Goal: Answer question/provide support

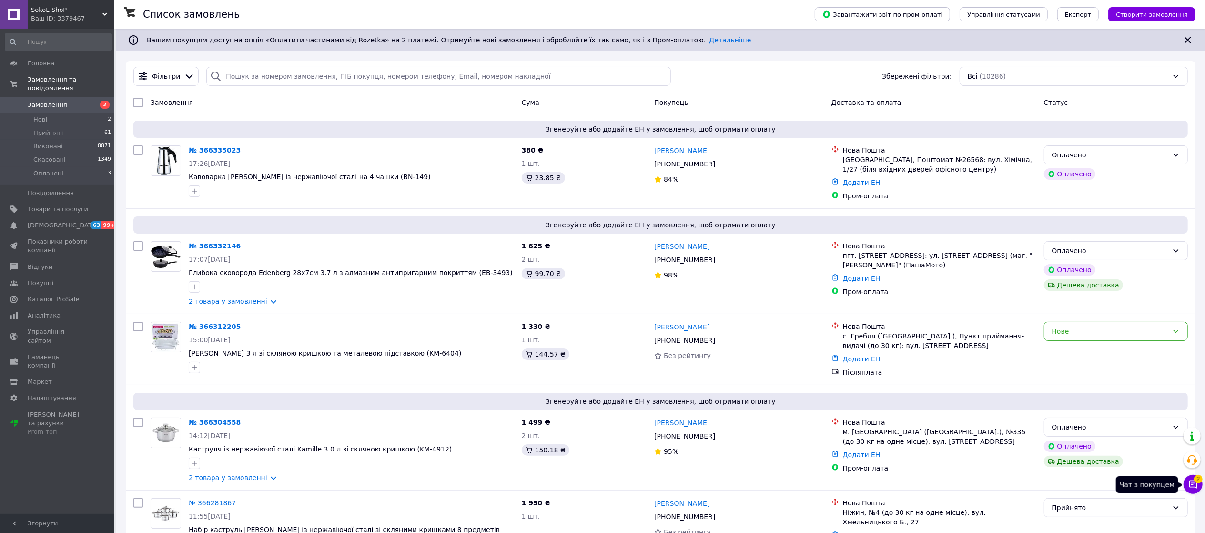
click at [1192, 484] on icon at bounding box center [1193, 484] width 10 height 10
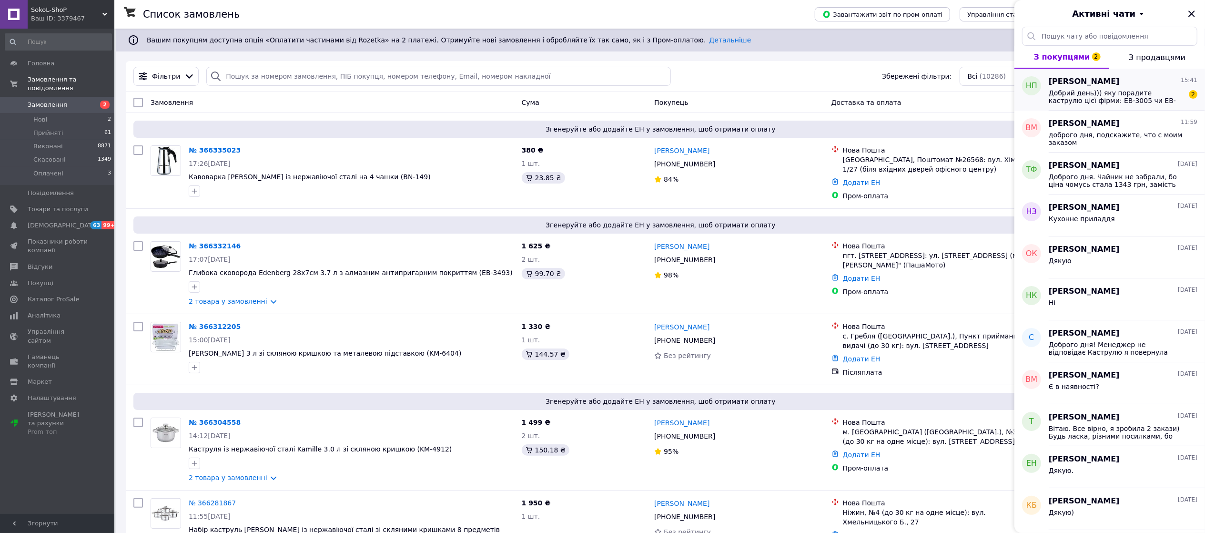
click at [1094, 91] on span "Добрий день))) яку порадите каструлю цієї фірми: EB-3005 чи EB-3725???" at bounding box center [1116, 96] width 135 height 15
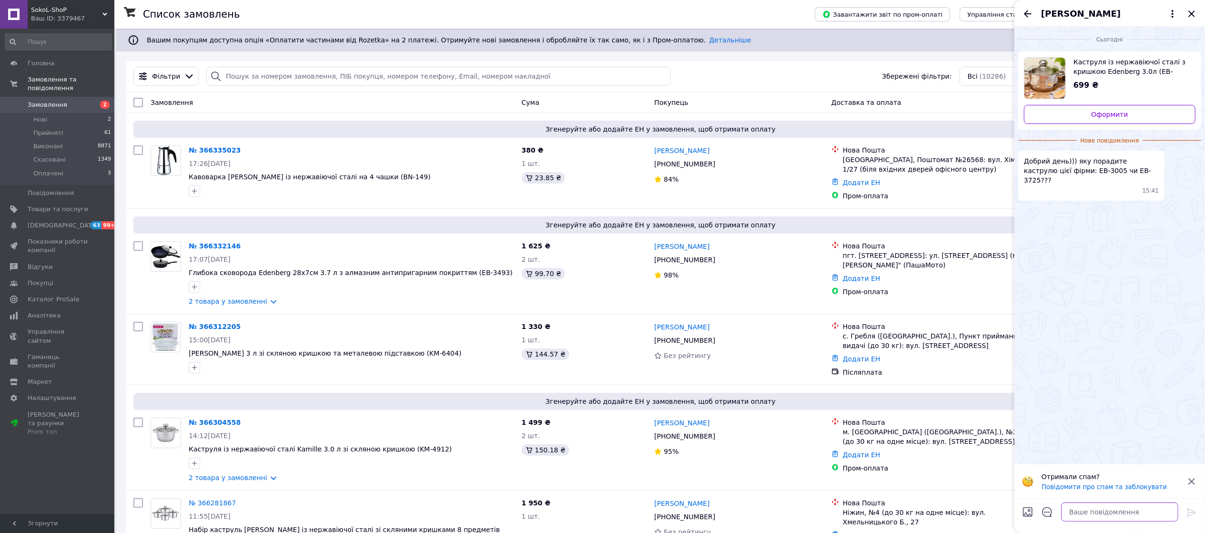
click at [1073, 513] on textarea at bounding box center [1119, 511] width 117 height 19
click at [1098, 512] on textarea at bounding box center [1119, 511] width 117 height 19
click at [1086, 514] on textarea "Доброго дня. Обидві каструлі дуже якісні." at bounding box center [1110, 507] width 136 height 29
drag, startPoint x: 1136, startPoint y: 510, endPoint x: 1124, endPoint y: 515, distance: 13.2
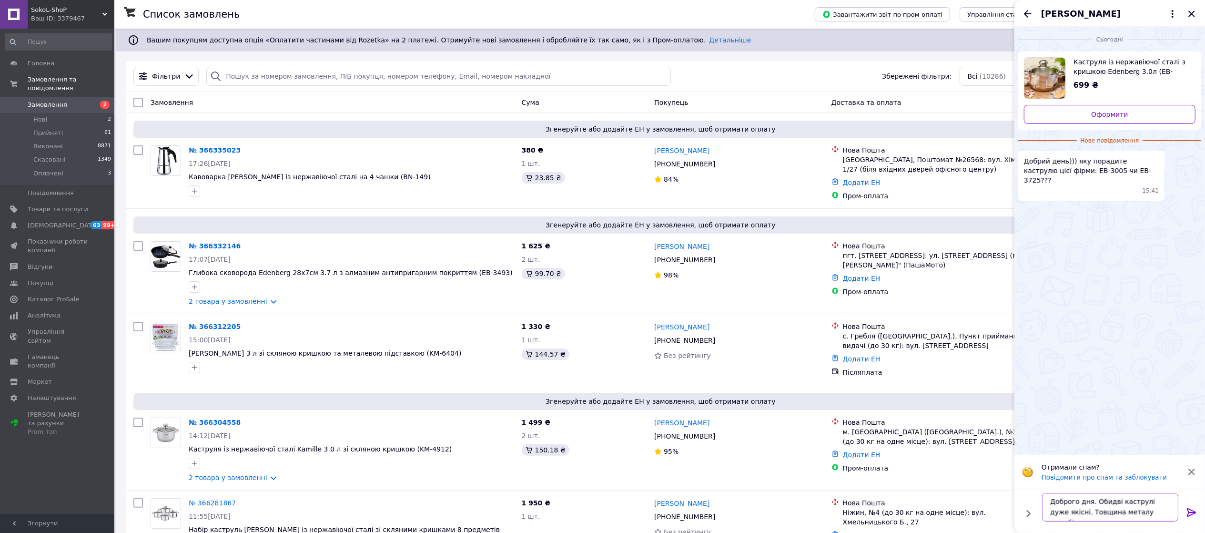
click at [1124, 515] on textarea "Доброго дня. Обидві каструлі дуже якісні. Товщина металу чуть більше у" at bounding box center [1110, 507] width 136 height 29
click at [1172, 508] on textarea "Доброго дня. Обидві каструлі дуже якісні. Товщина металу трохи більше у" at bounding box center [1110, 507] width 136 height 29
click at [1092, 514] on textarea "Доброго дня. Обидві каструлі дуже якісні. Товщина металу трохи більше у EB-3005" at bounding box center [1110, 501] width 136 height 39
type textarea "Доброго дня. Обидві каструлі дуже якісні. Товщина металу трохи більше у EB-3005…"
click at [1193, 512] on icon at bounding box center [1191, 512] width 9 height 9
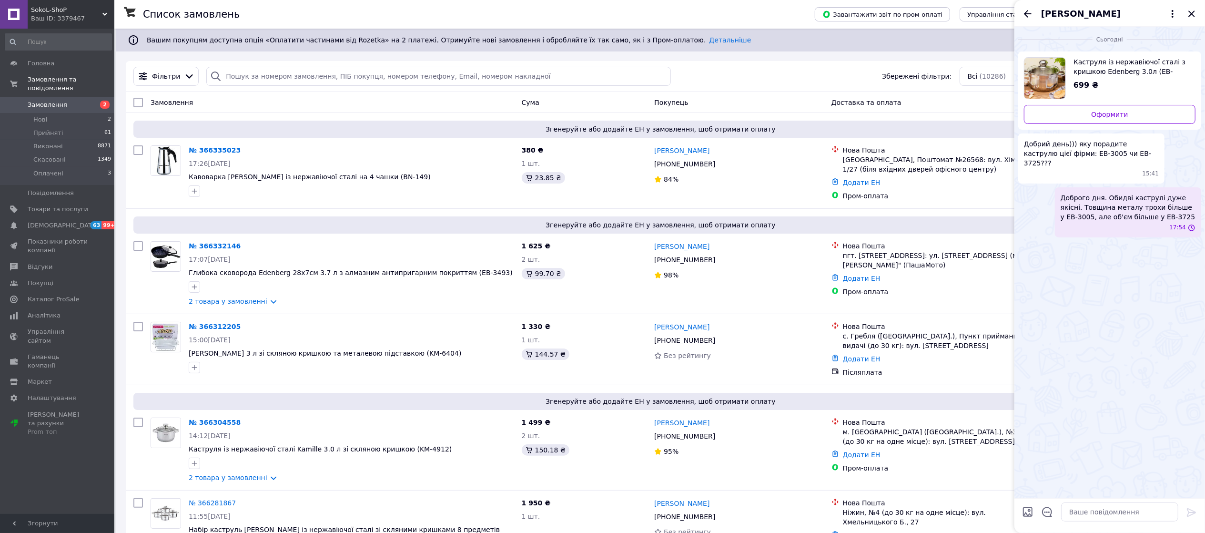
scroll to position [0, 0]
click at [1190, 11] on icon "Закрити" at bounding box center [1191, 13] width 11 height 11
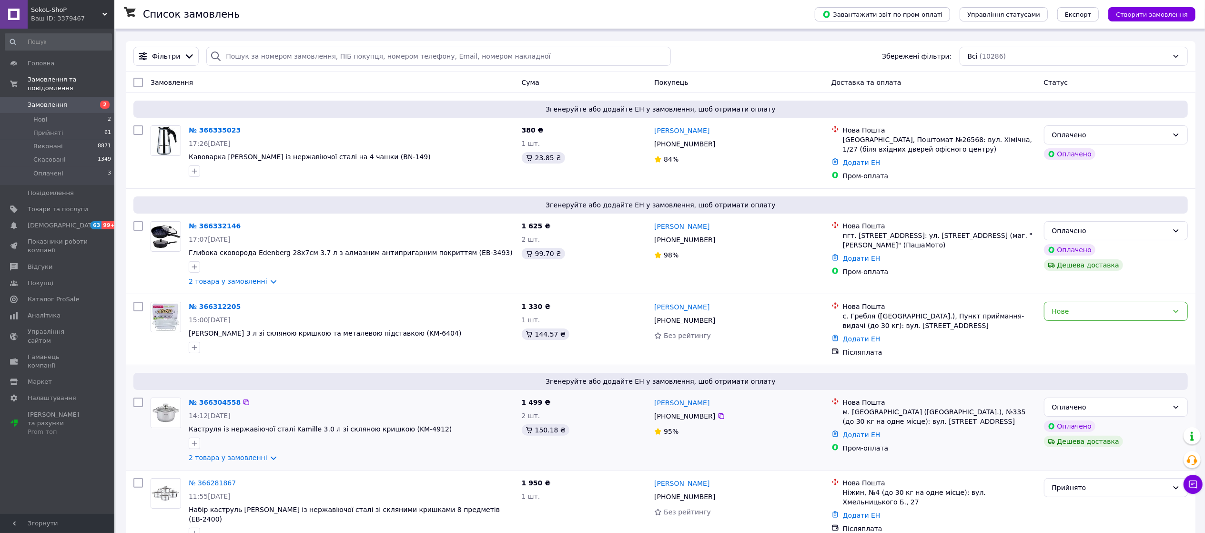
scroll to position [31, 0]
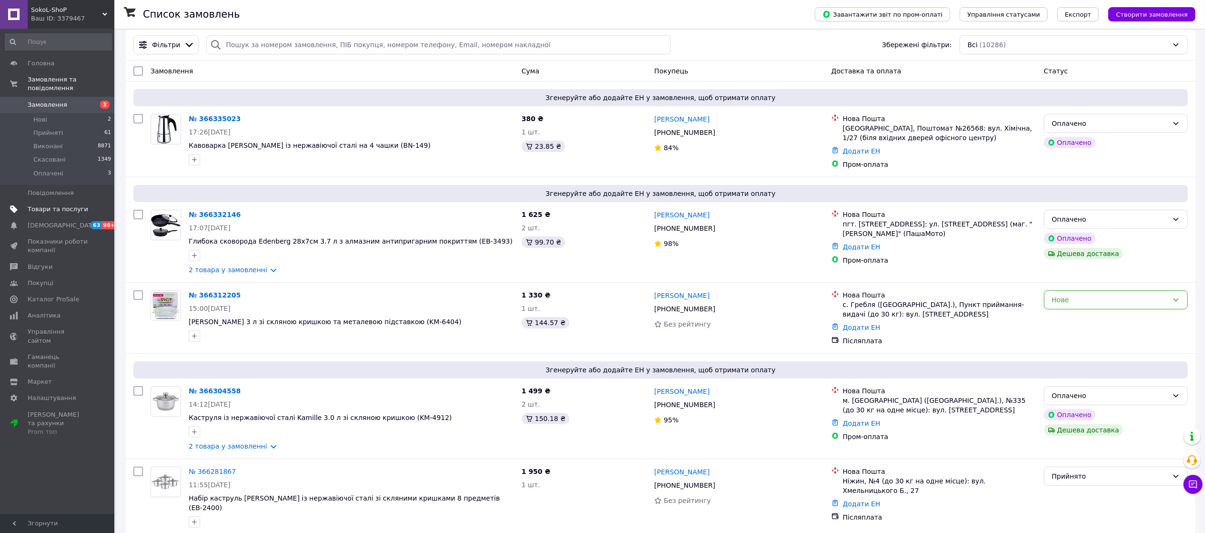
click at [49, 205] on span "Товари та послуги" at bounding box center [58, 209] width 61 height 9
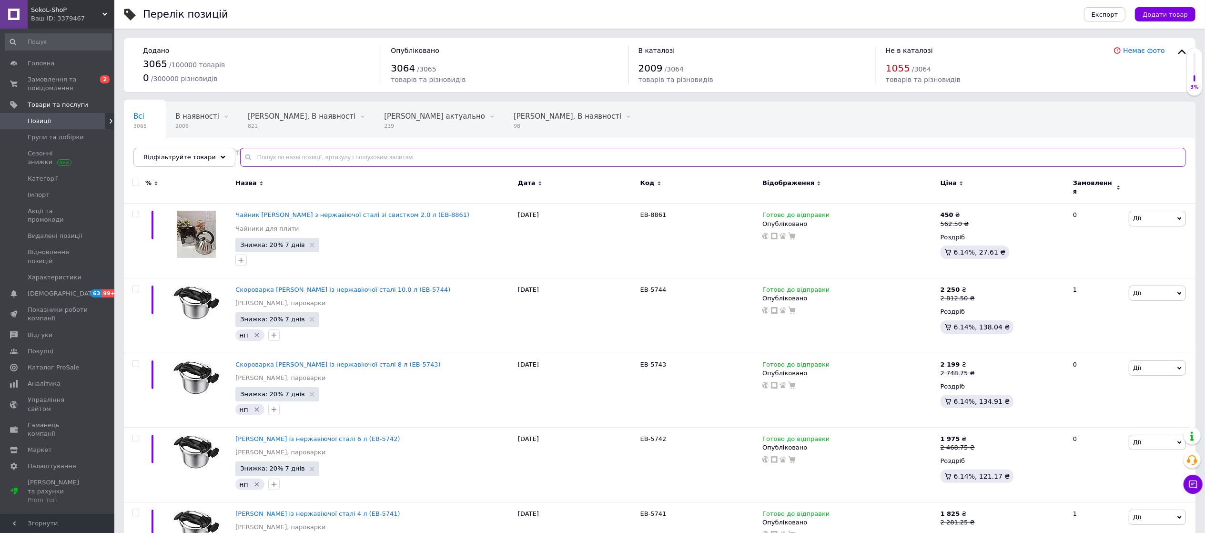
click at [265, 156] on input "text" at bounding box center [713, 157] width 946 height 19
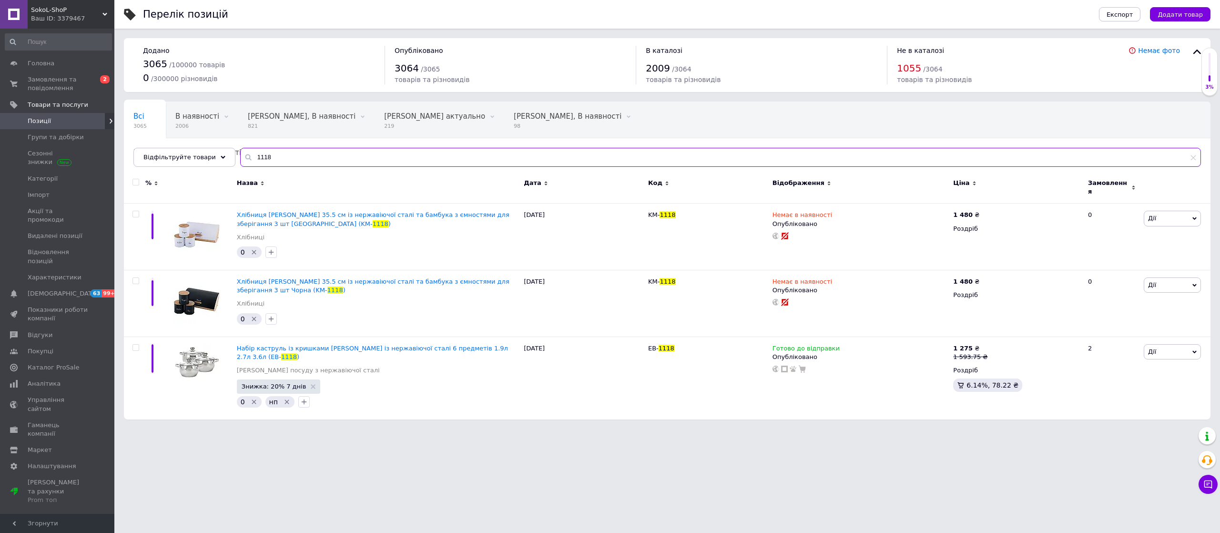
click at [263, 152] on input "1118" at bounding box center [720, 157] width 960 height 19
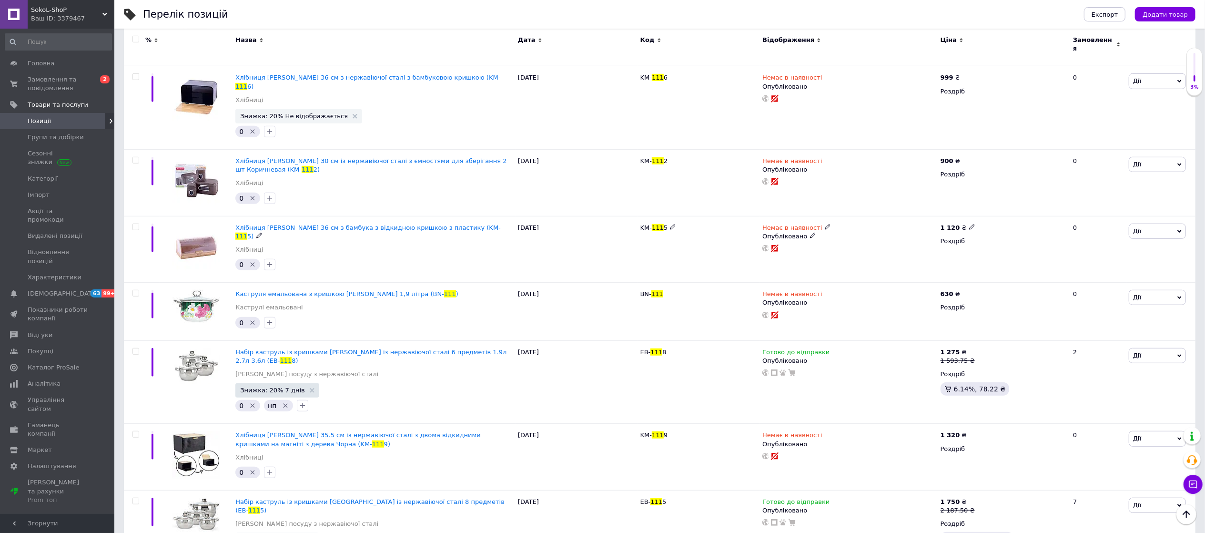
scroll to position [607, 0]
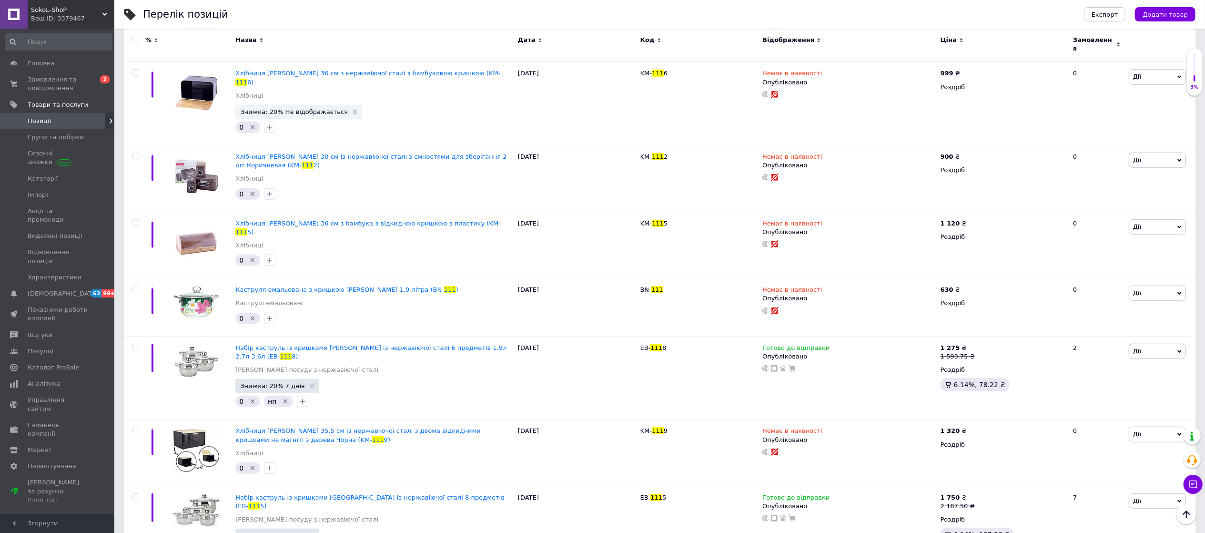
type input "111"
